Goal: Find specific page/section: Find specific page/section

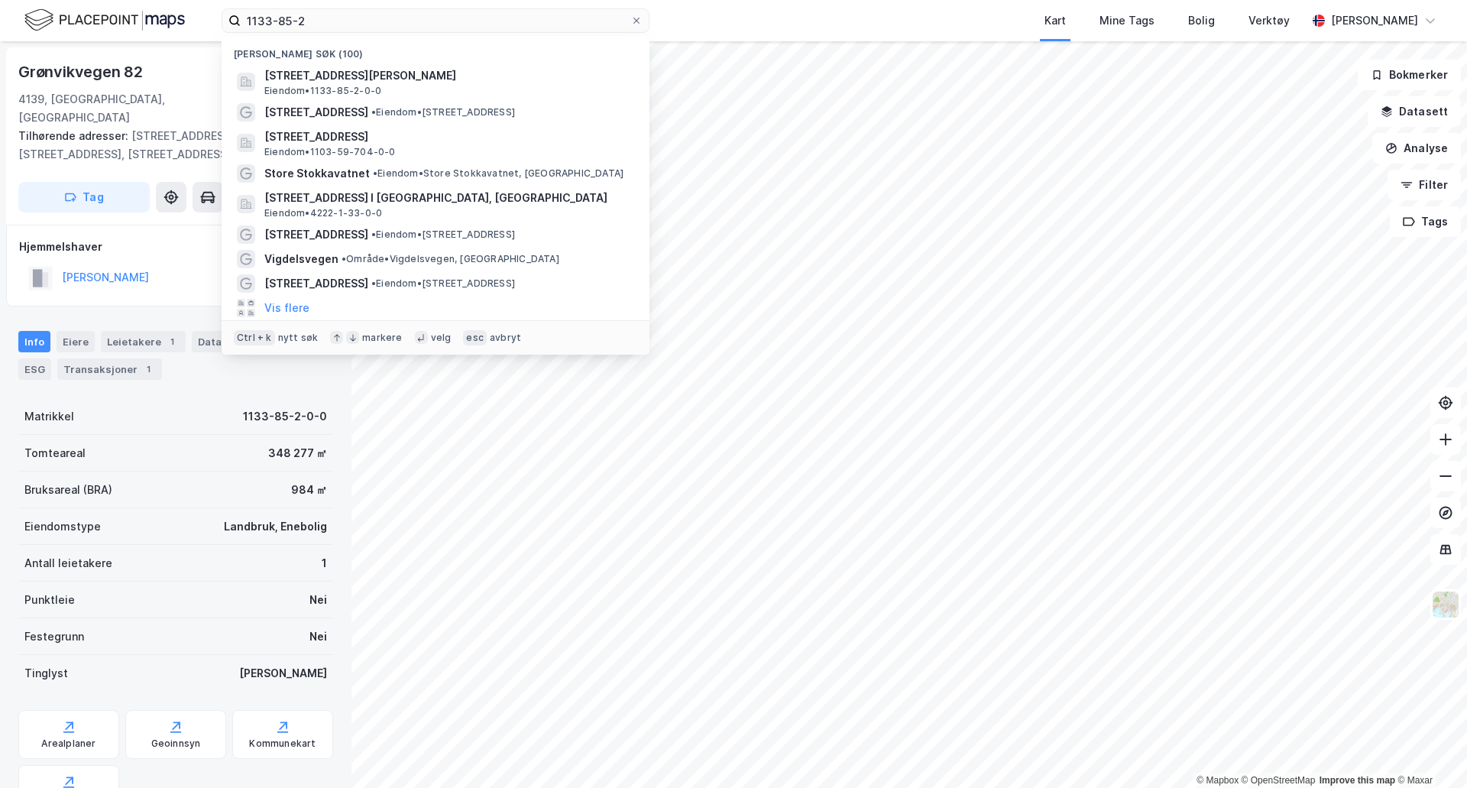
click at [216, 17] on div "1133-85-2 Nylige søk (100) [STREET_ADDRESS], HJELMELAND Eiendom • 1133-85-2-0-0…" at bounding box center [733, 20] width 1467 height 41
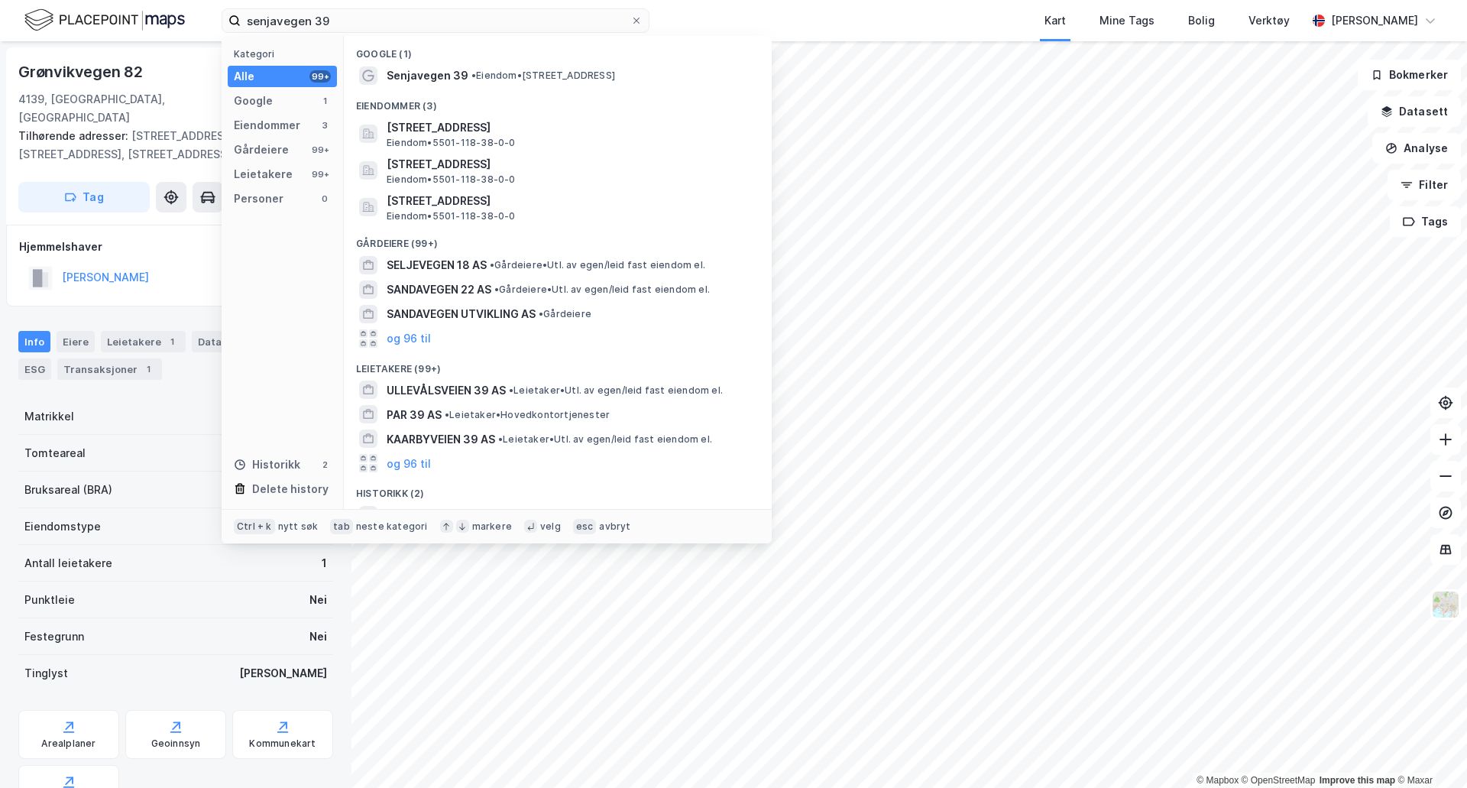
type input "senjavegen 39"
click at [509, 88] on div "Eiendommer (3)" at bounding box center [558, 102] width 428 height 28
click at [520, 79] on span "• Eiendom • [STREET_ADDRESS]" at bounding box center [543, 76] width 144 height 12
